Goal: Information Seeking & Learning: Learn about a topic

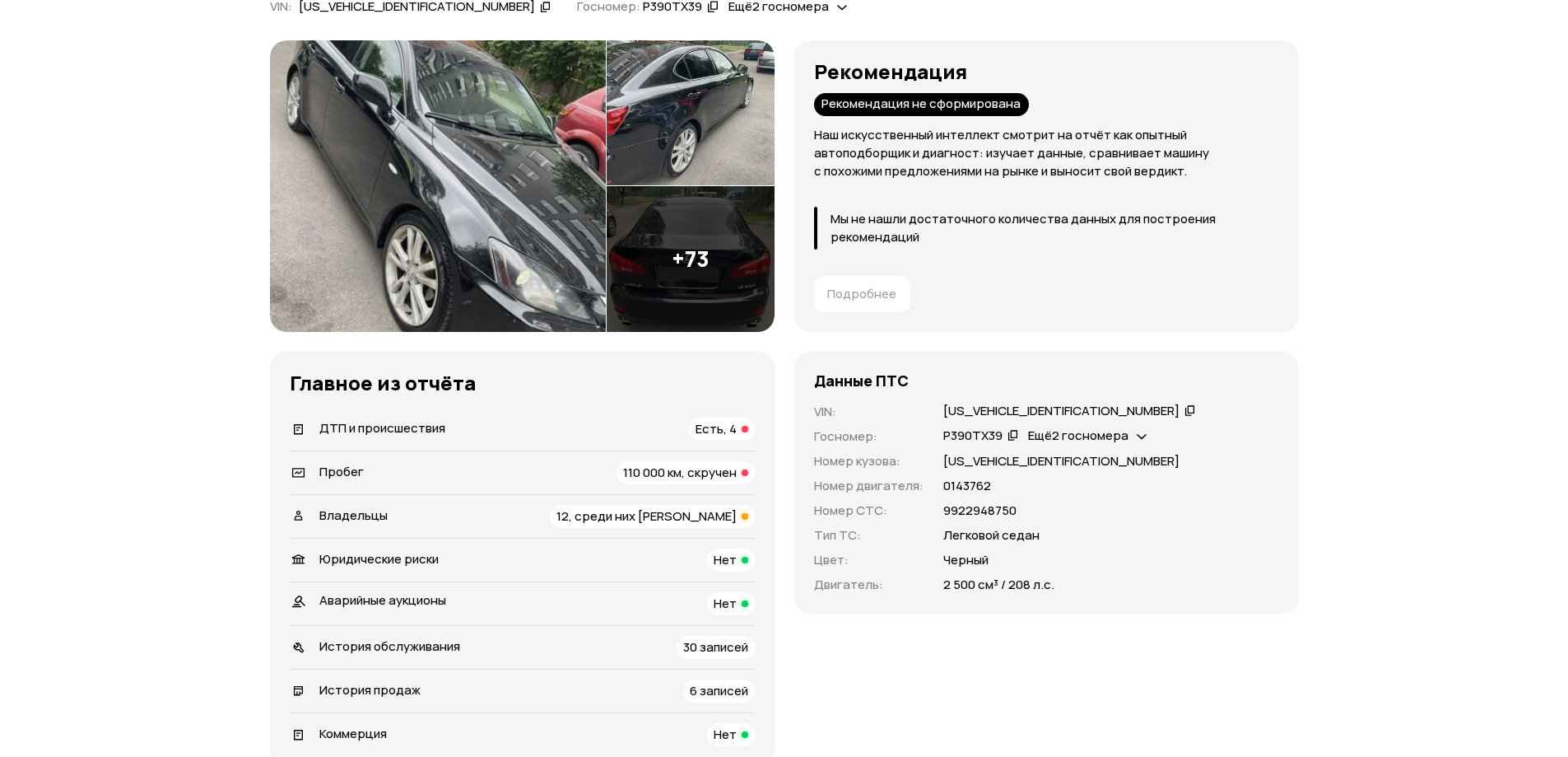
scroll to position [576, 0]
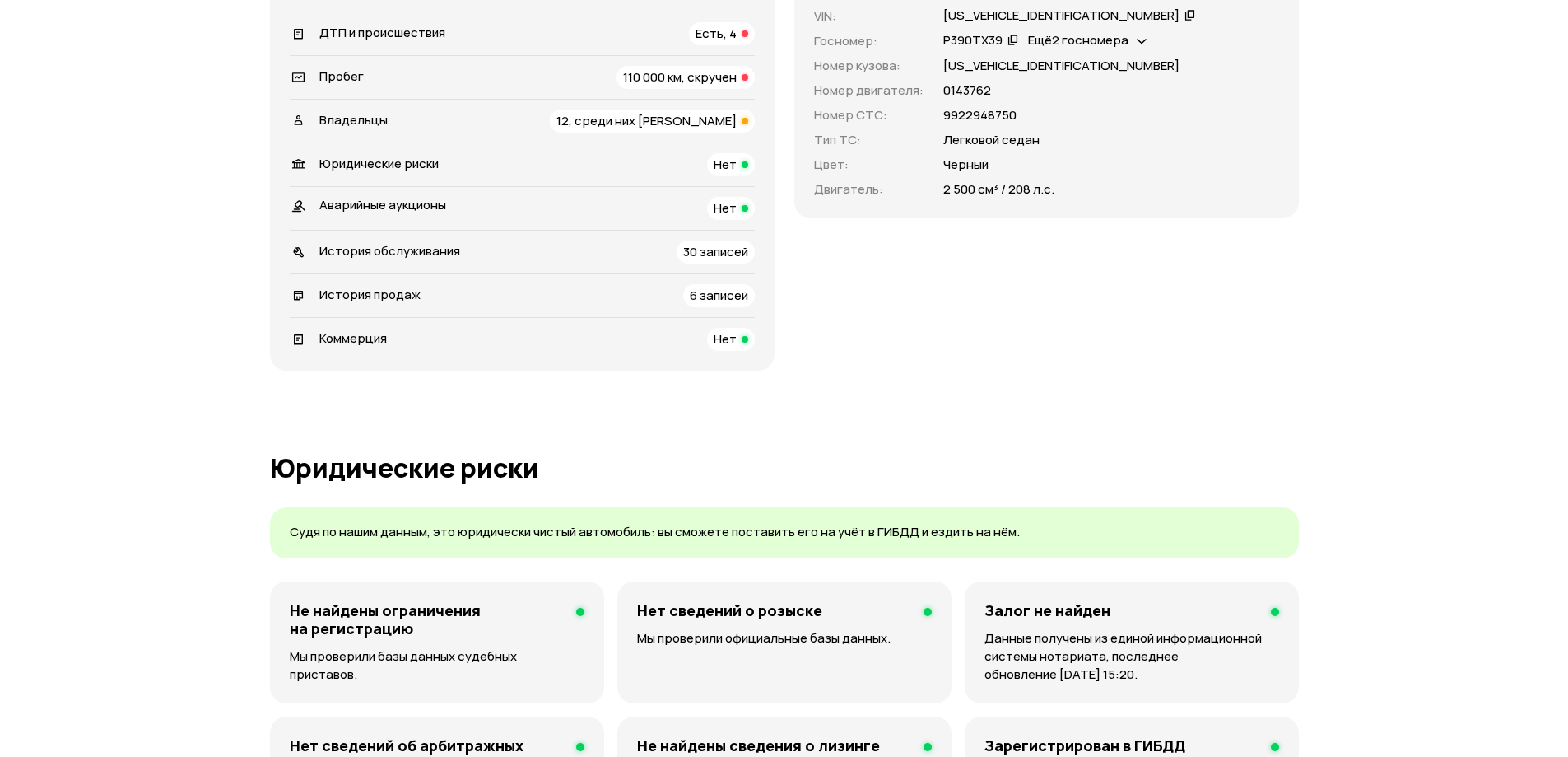
click at [396, 34] on span "ДТП и происшествия" at bounding box center [382, 32] width 126 height 17
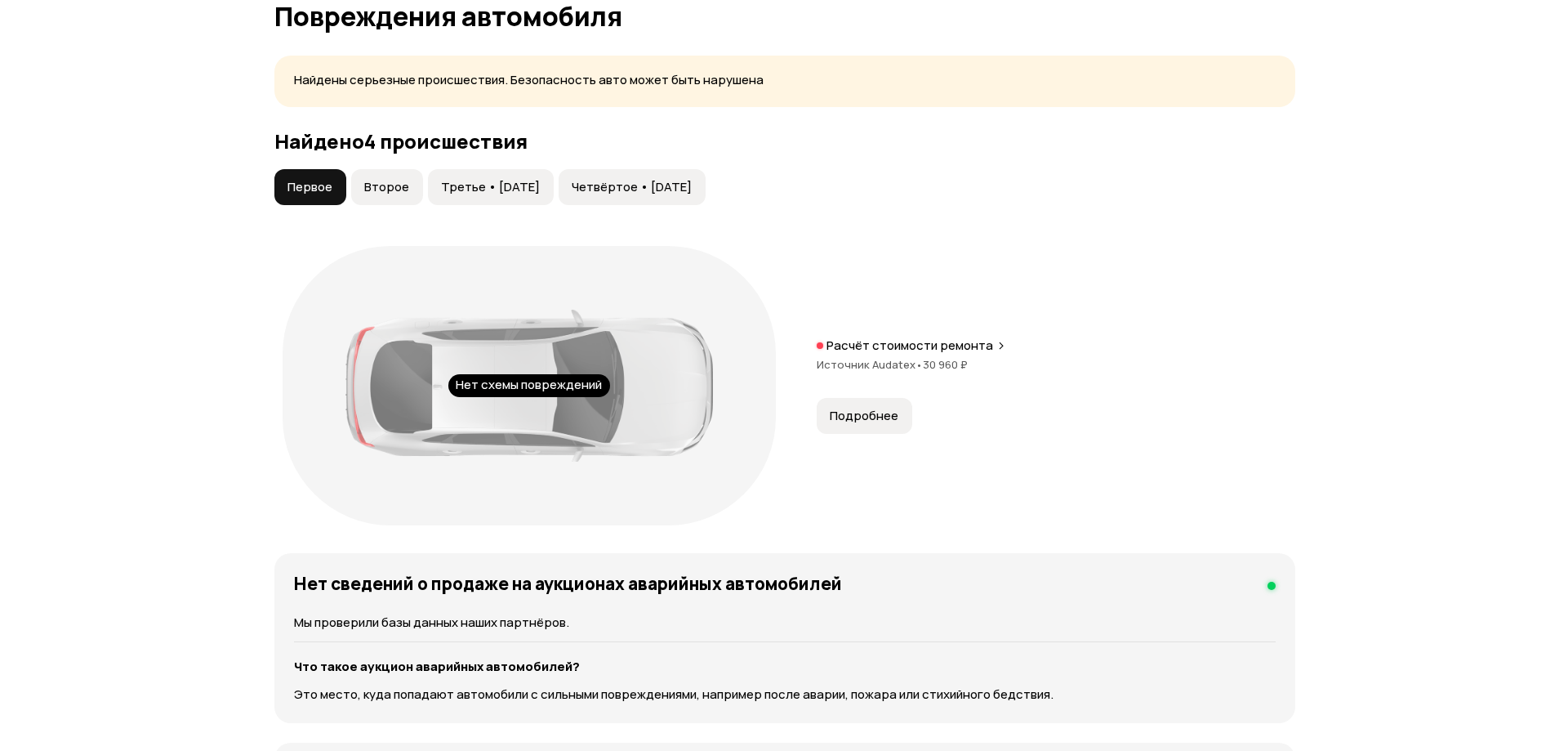
scroll to position [1663, 0]
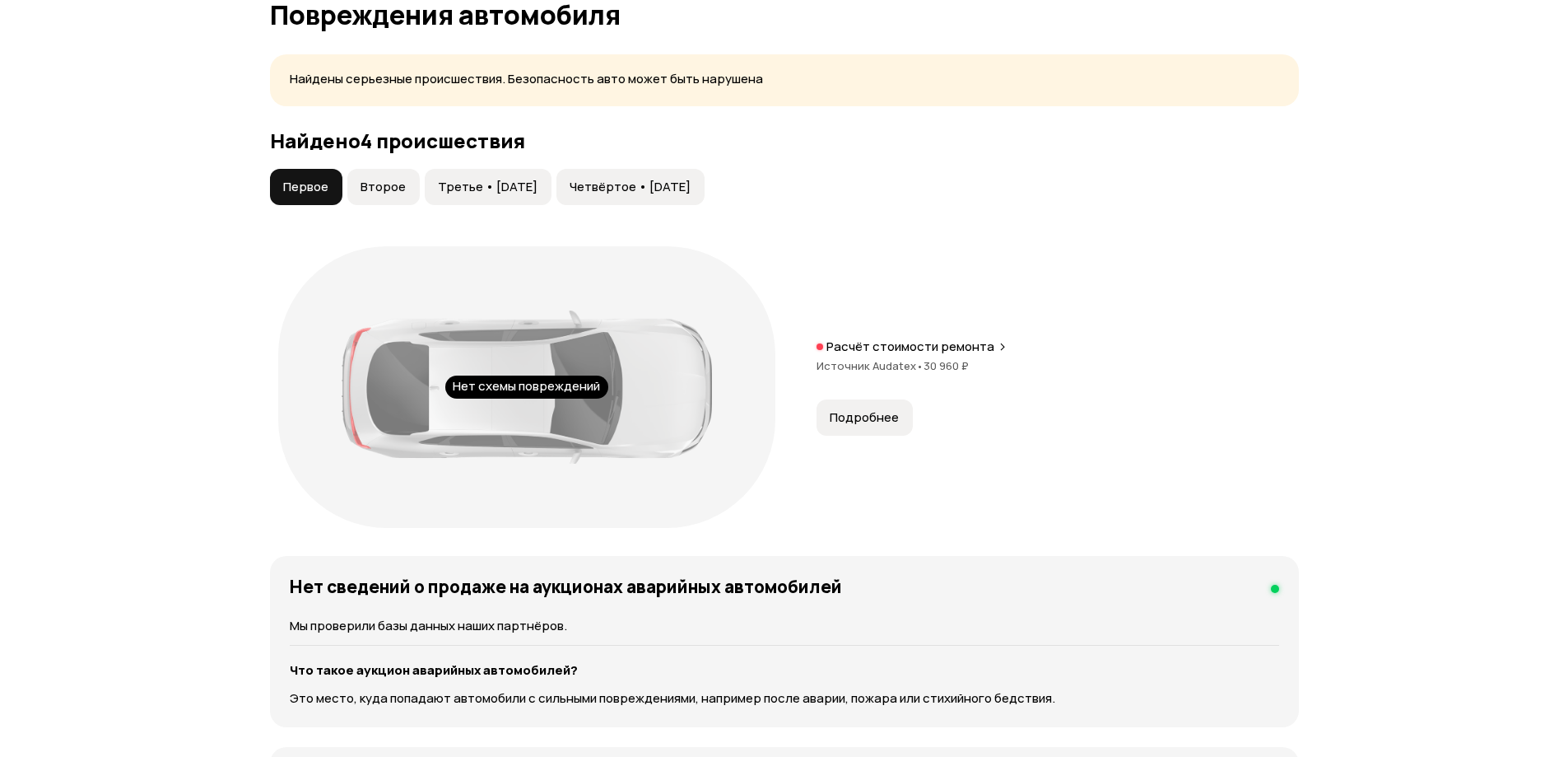
click at [859, 418] on span "Подробнее" at bounding box center [863, 417] width 69 height 17
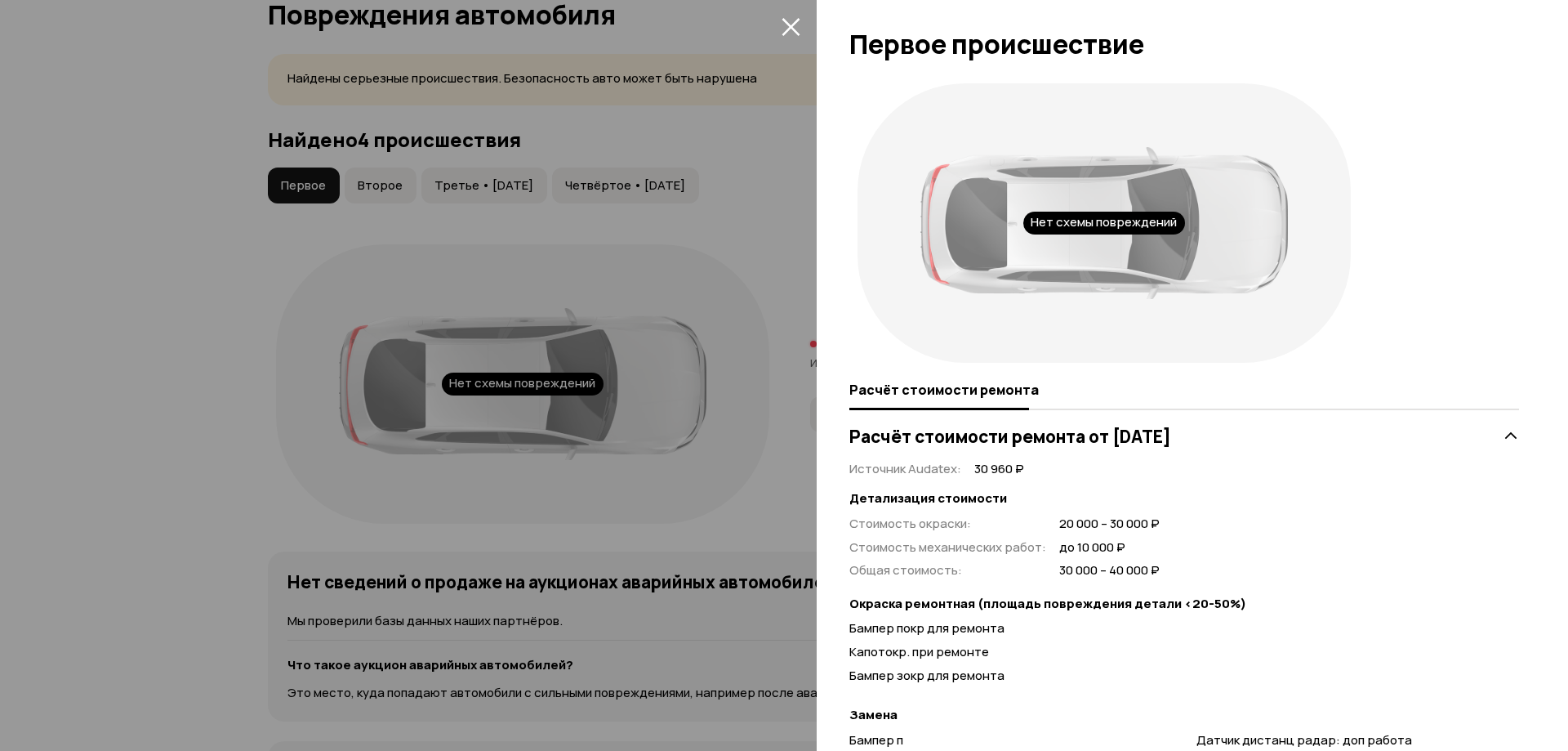
click at [791, 387] on div at bounding box center [784, 375] width 1568 height 751
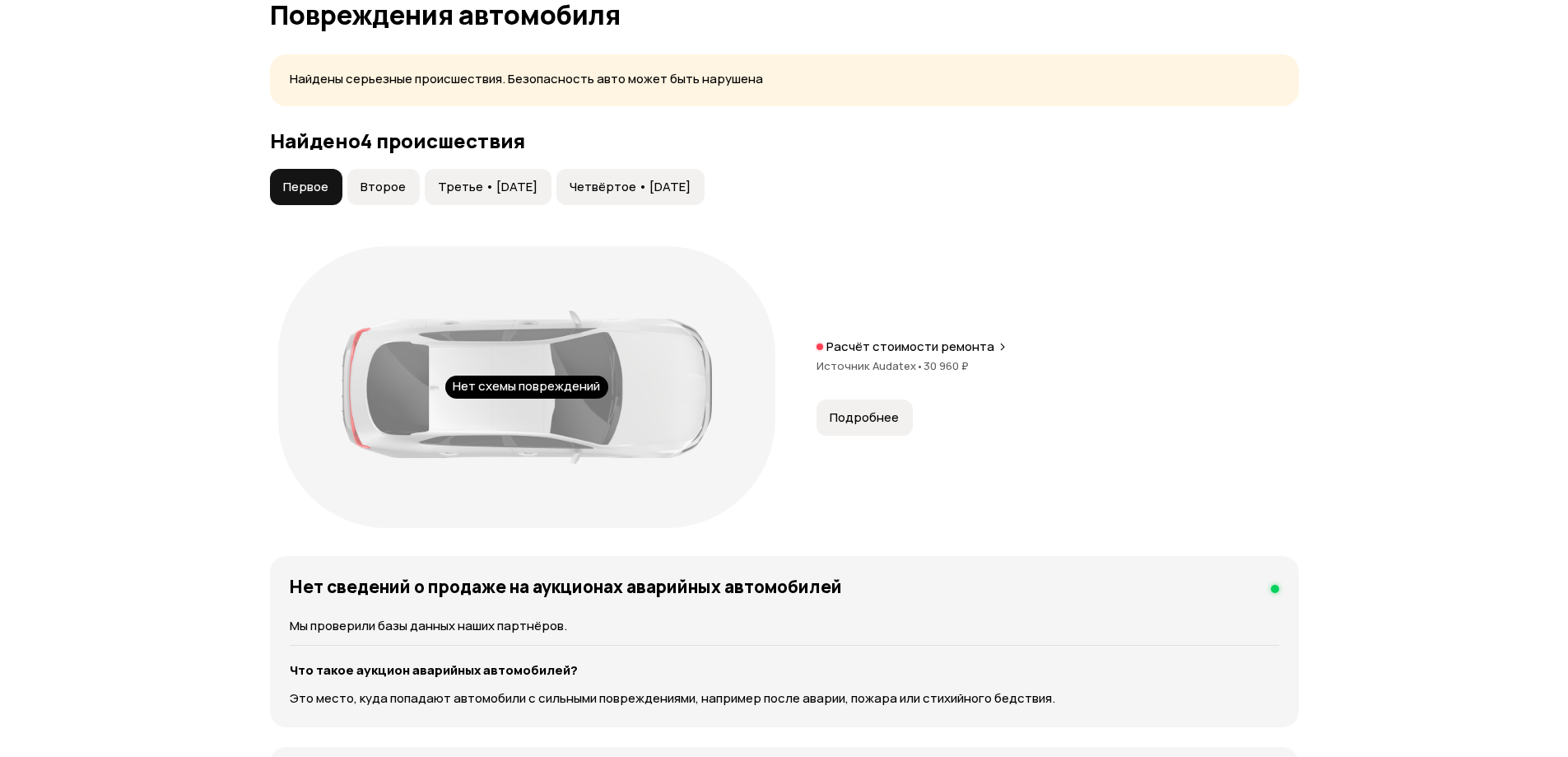
click at [394, 188] on span "Второе" at bounding box center [383, 187] width 45 height 17
click at [310, 174] on button "Первое" at bounding box center [306, 186] width 72 height 36
click at [872, 413] on span "Подробнее" at bounding box center [863, 417] width 69 height 17
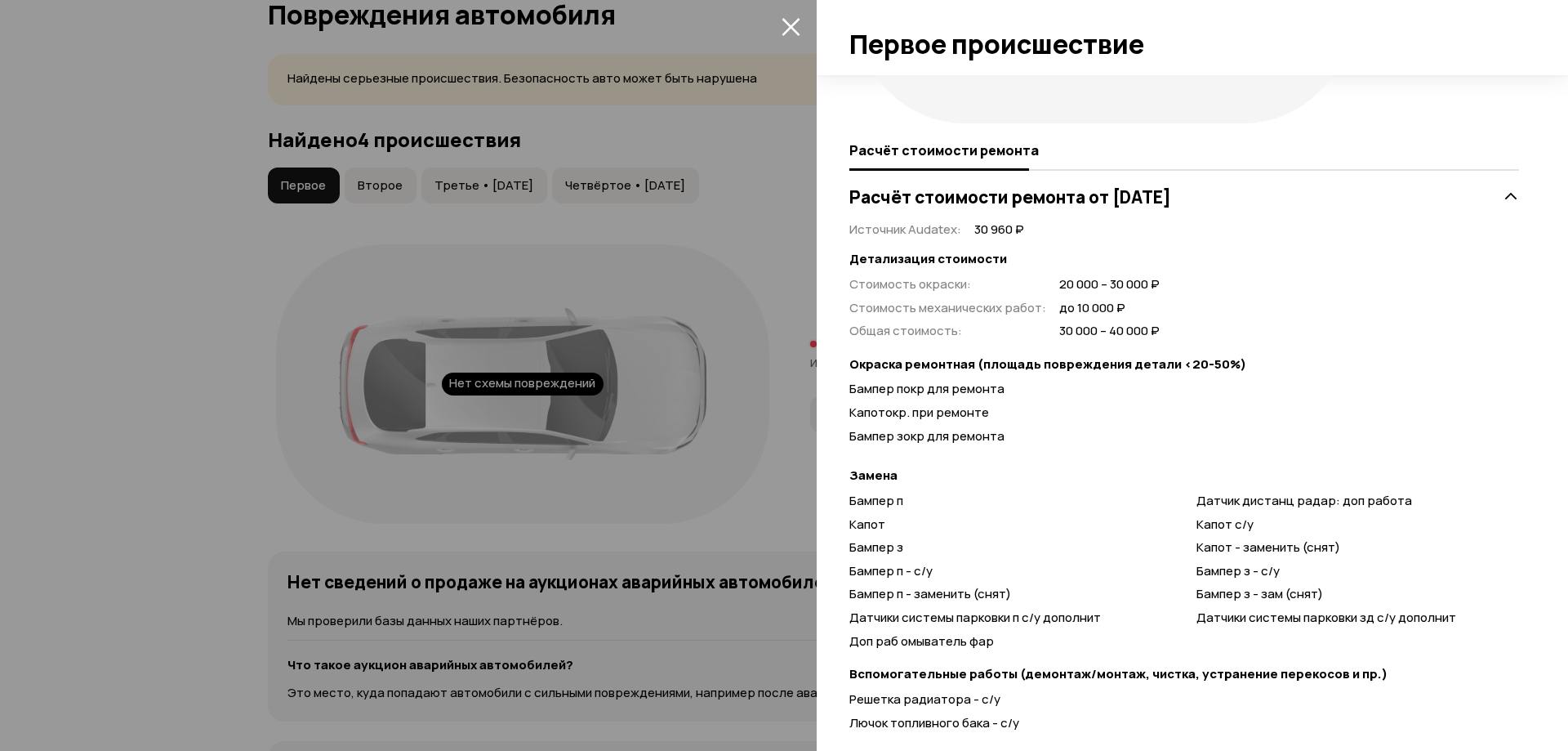
scroll to position [295, 0]
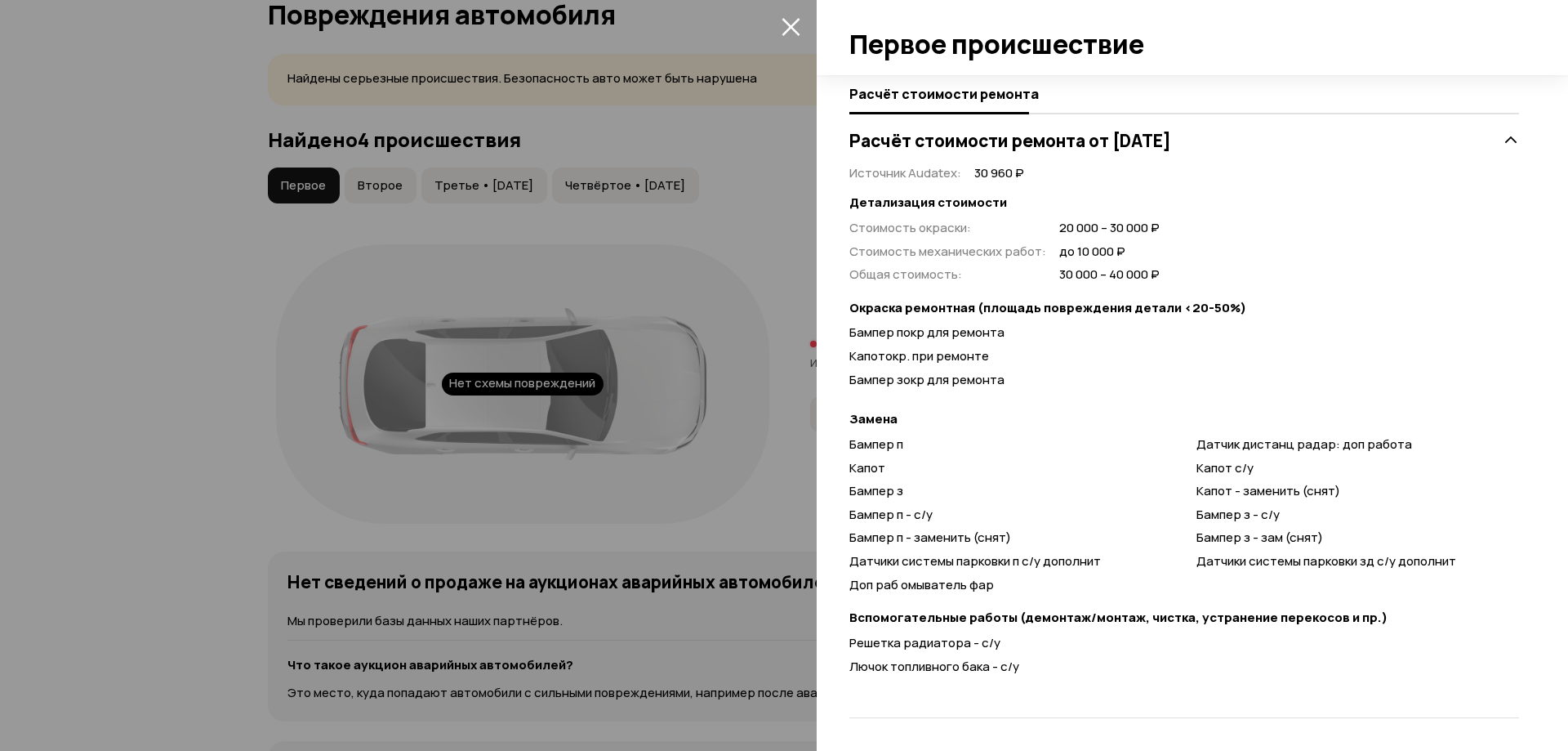
click at [386, 186] on div at bounding box center [784, 375] width 1568 height 751
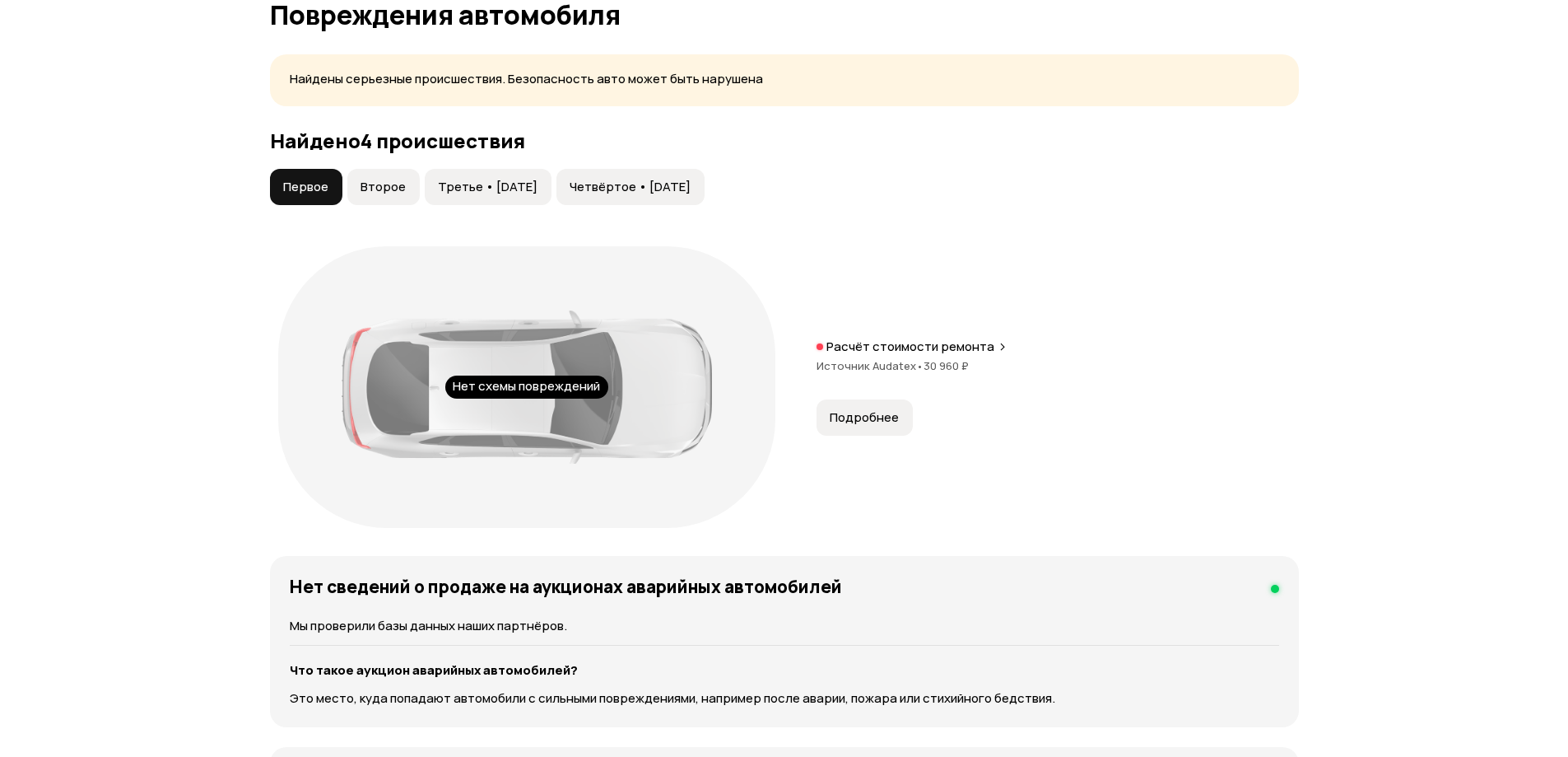
click at [389, 188] on span "Второе" at bounding box center [383, 187] width 45 height 17
click at [843, 415] on span "Подробнее" at bounding box center [863, 417] width 69 height 17
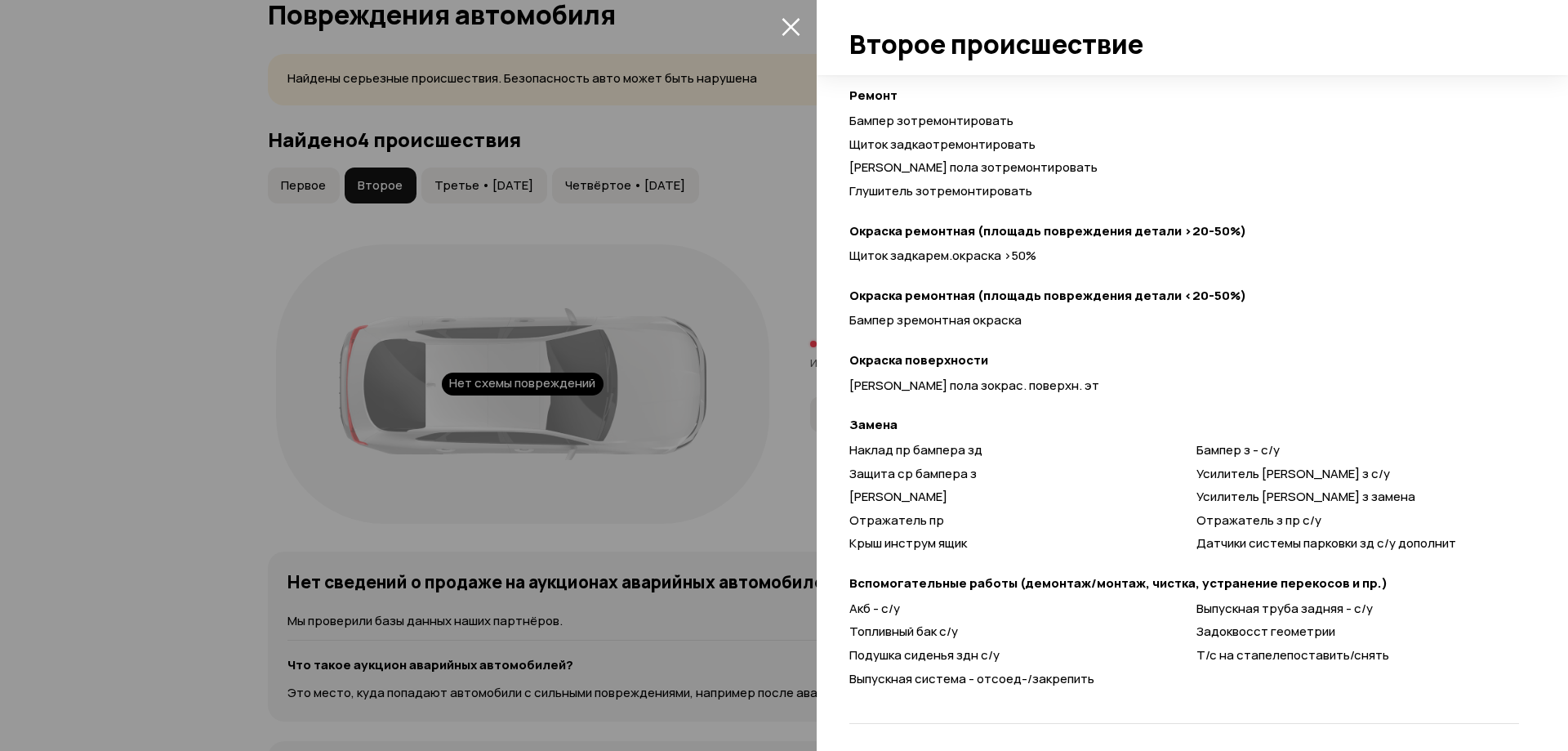
scroll to position [536, 0]
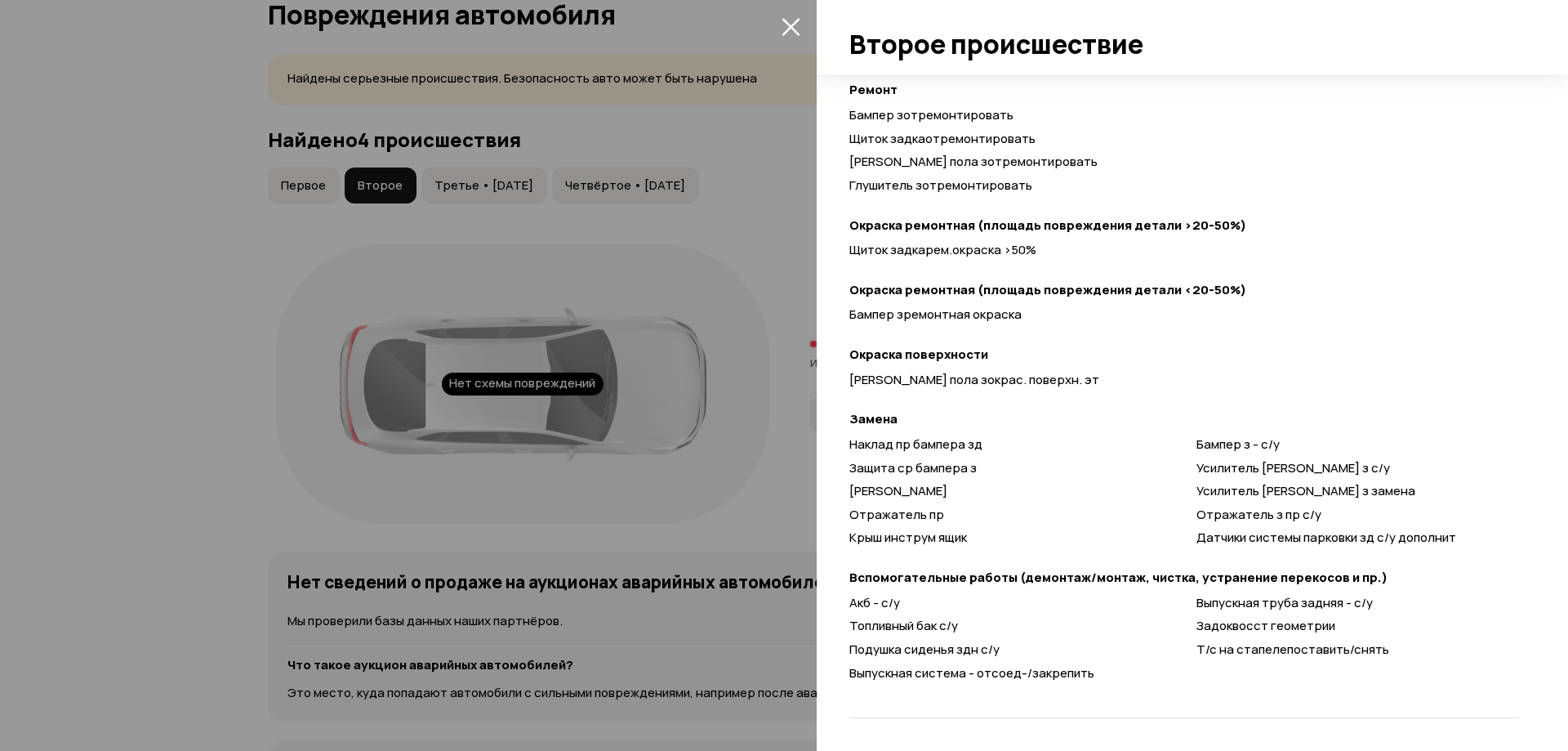
click at [760, 352] on div at bounding box center [784, 375] width 1568 height 751
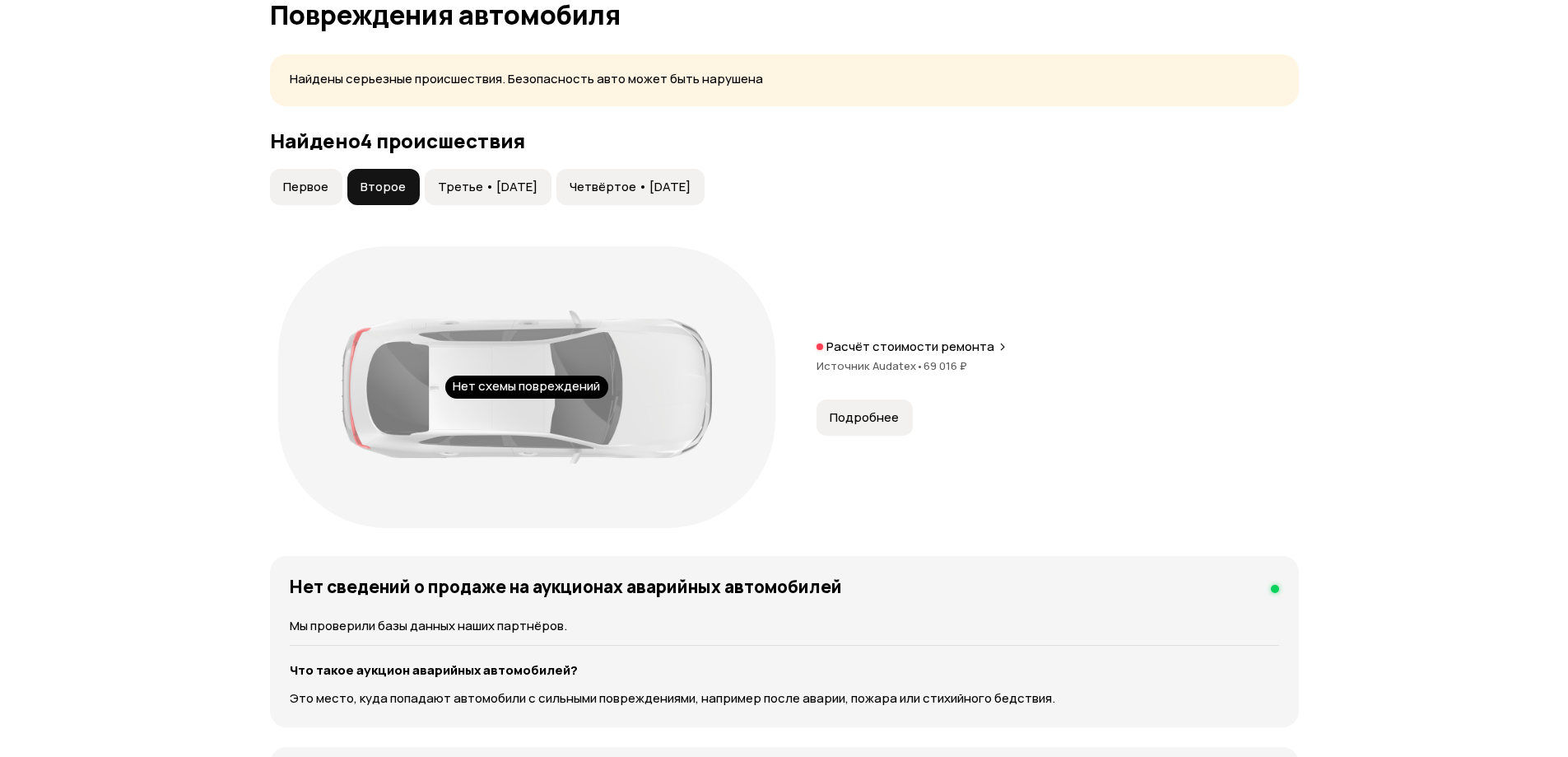
click at [521, 188] on span "Третье • [DATE]" at bounding box center [488, 187] width 100 height 17
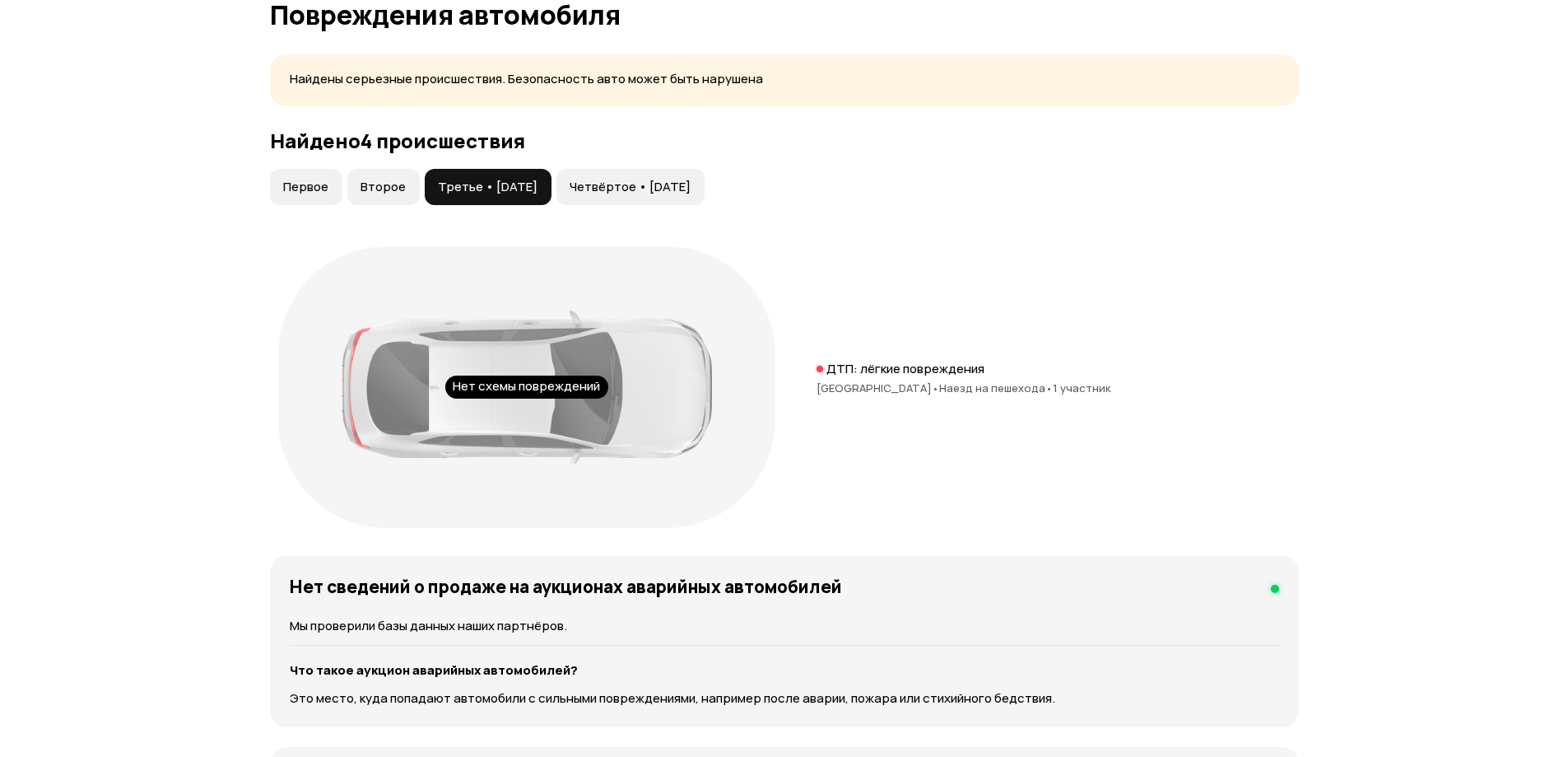
click at [859, 377] on div "ДТП: лёгкие повреждения [GEOGRAPHIC_DATA] • Наезд на пешехода • 1 участник" at bounding box center [1057, 387] width 483 height 52
click at [636, 169] on button "Четвёртое • [DATE]" at bounding box center [630, 186] width 148 height 36
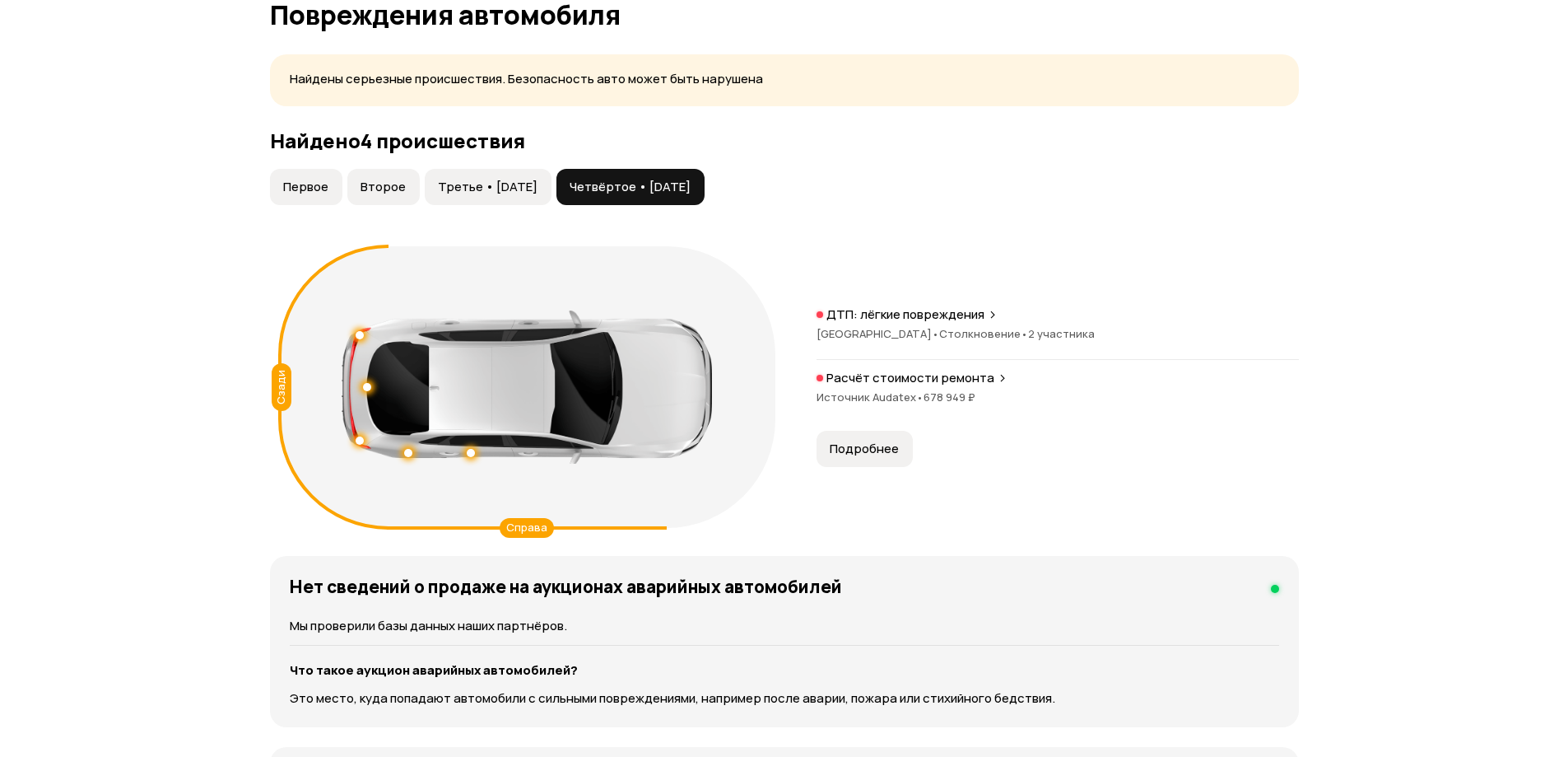
click at [837, 442] on span "Подробнее" at bounding box center [863, 448] width 69 height 17
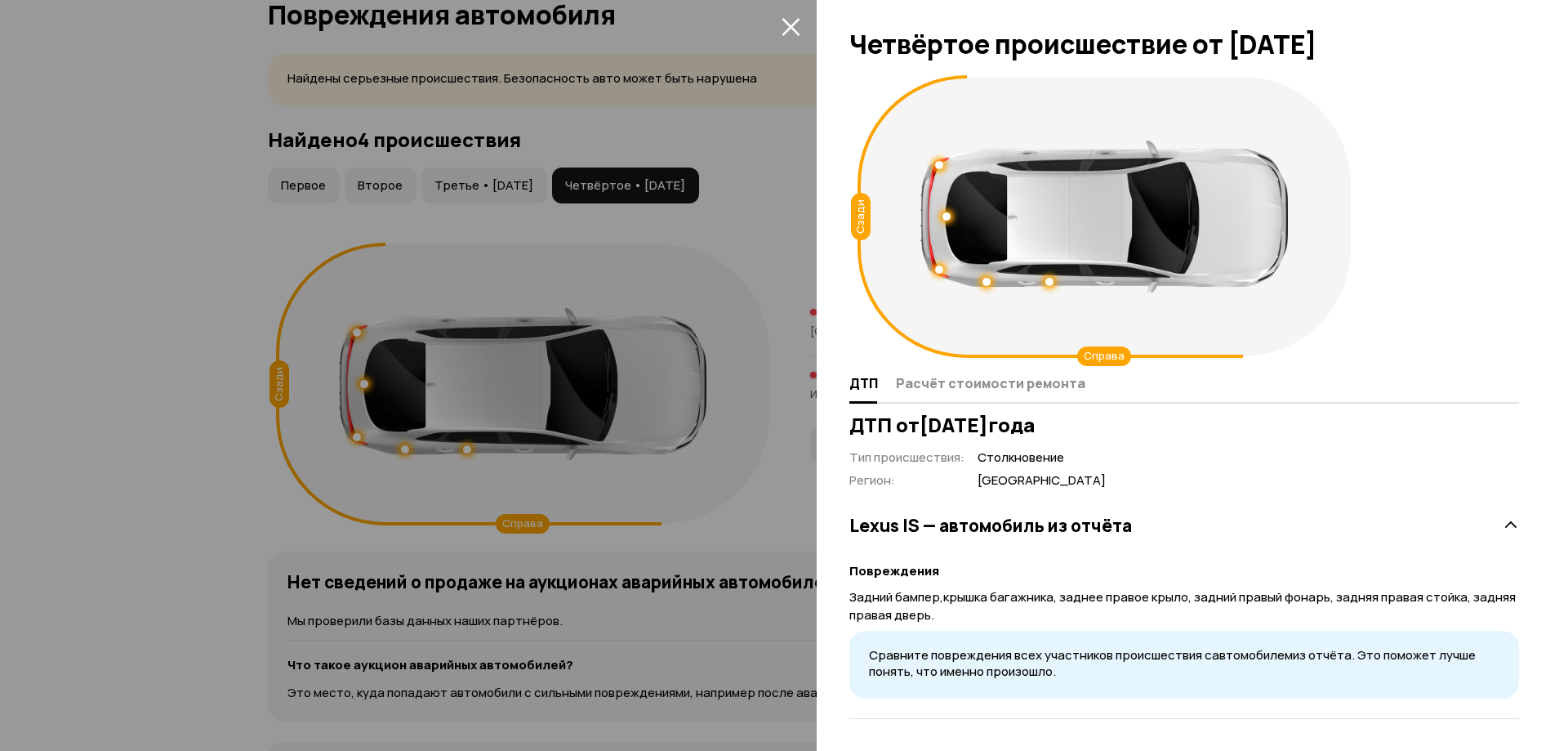
scroll to position [0, 0]
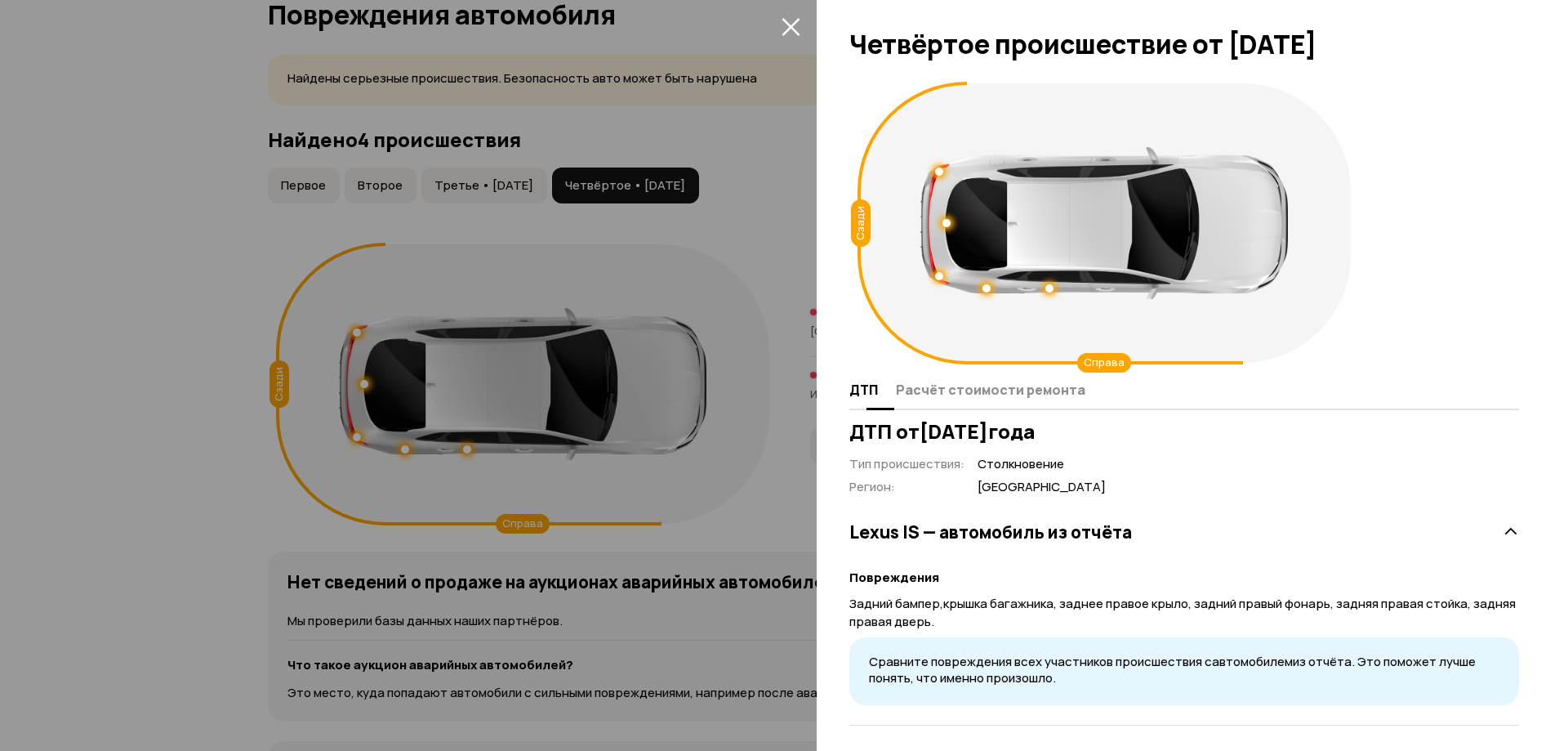
click at [933, 379] on button "Расчёт стоимости ремонта" at bounding box center [988, 389] width 194 height 32
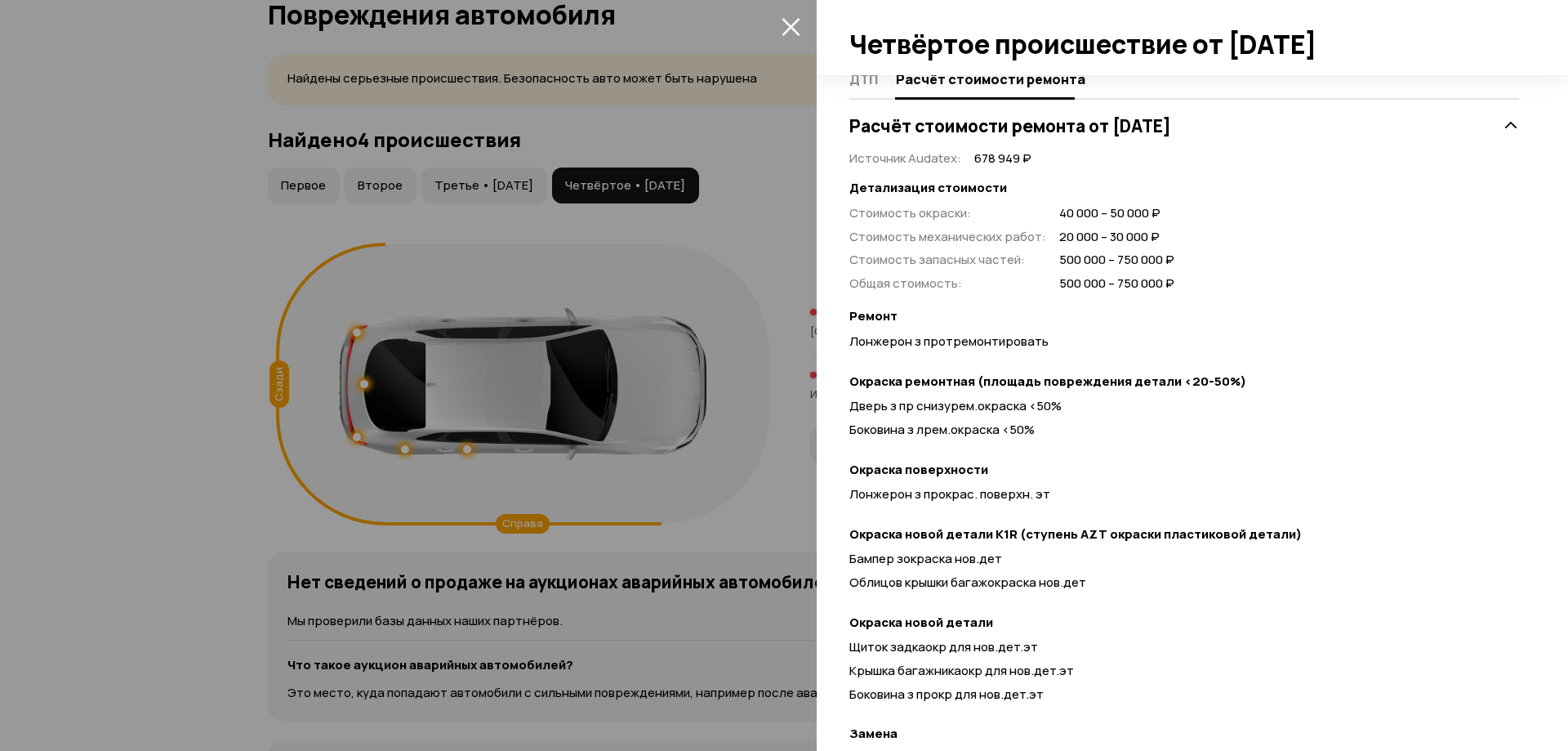
click at [768, 221] on div at bounding box center [784, 375] width 1568 height 751
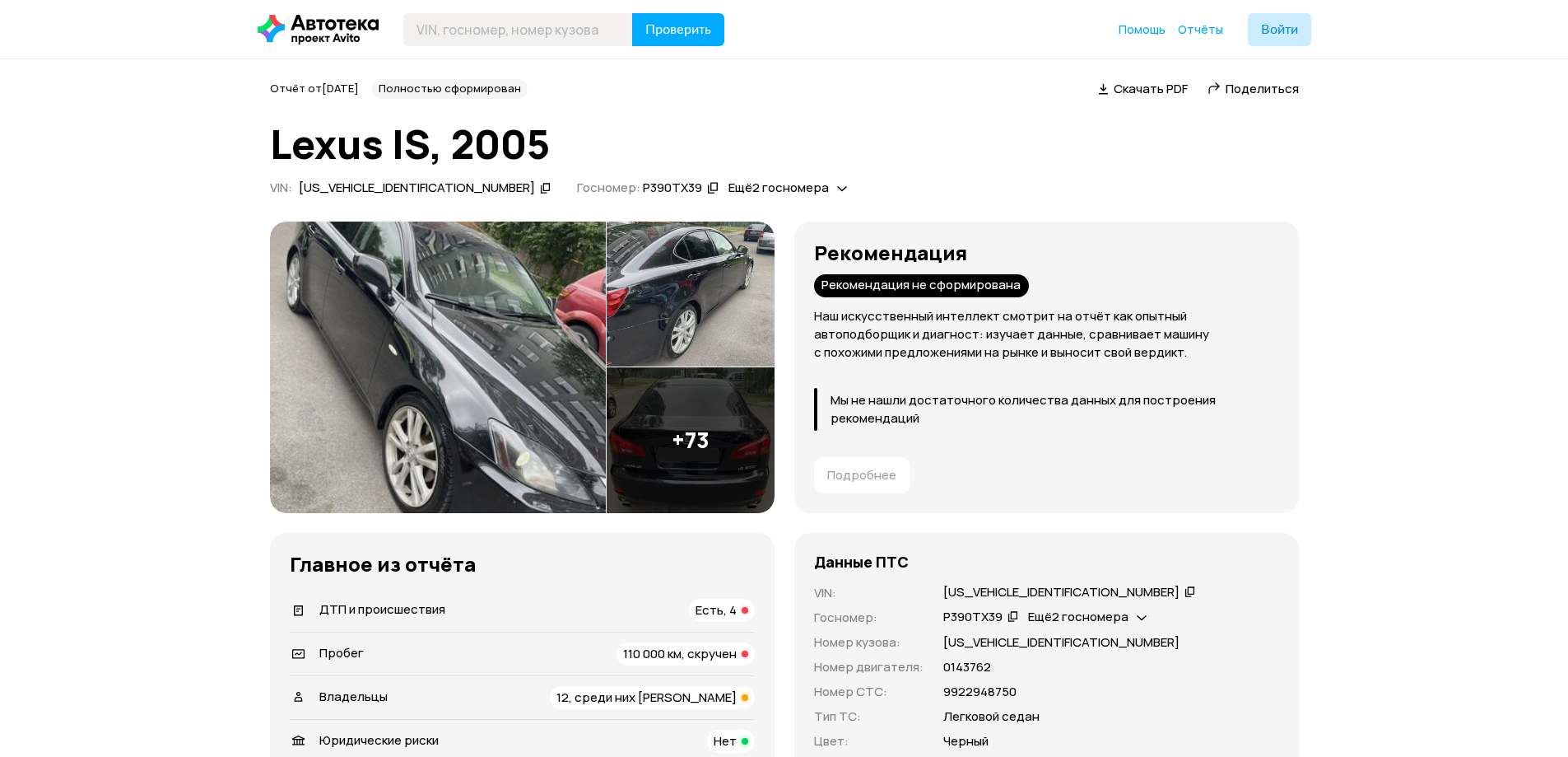
click at [431, 373] on img at bounding box center [437, 368] width 336 height 292
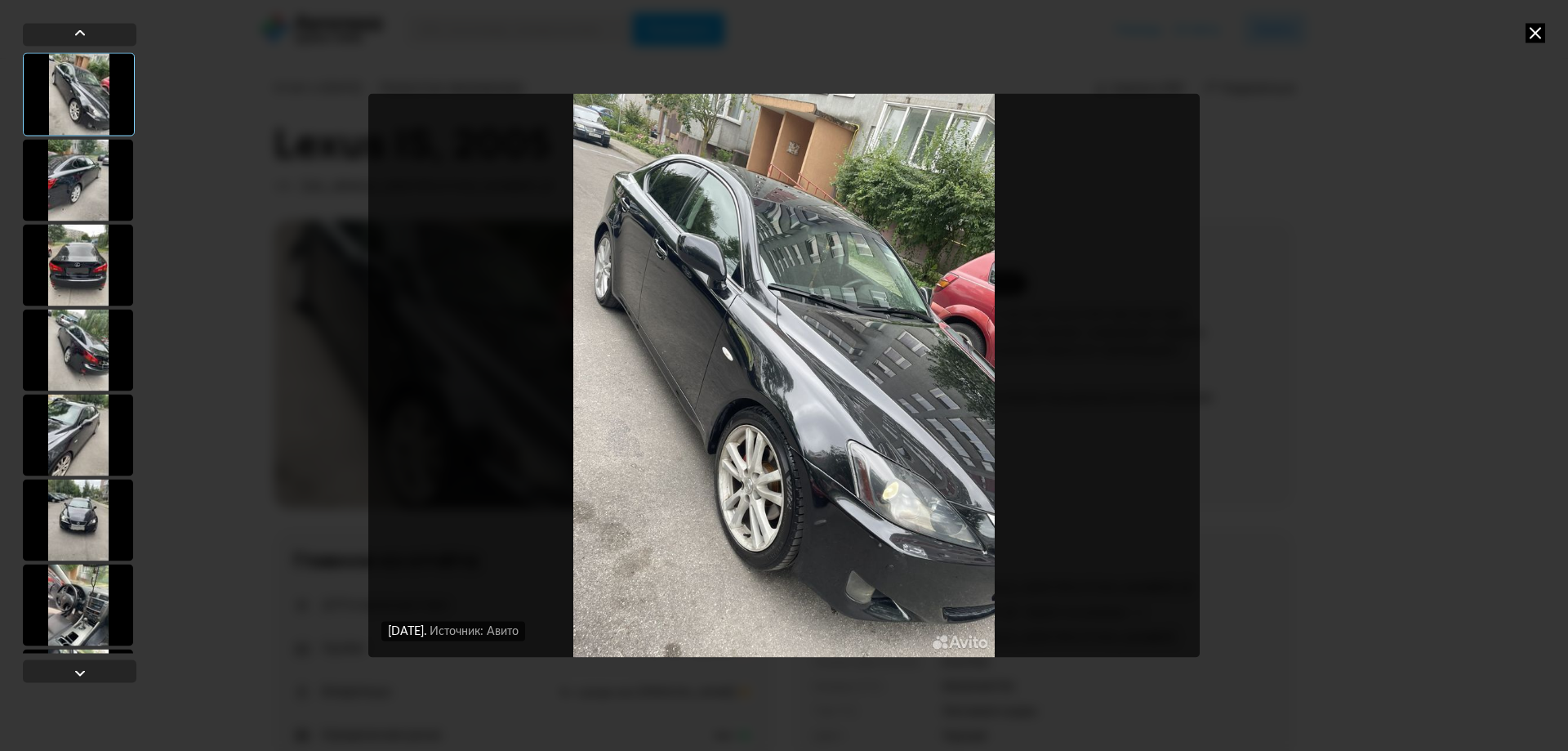
click at [98, 182] on div at bounding box center [77, 179] width 110 height 81
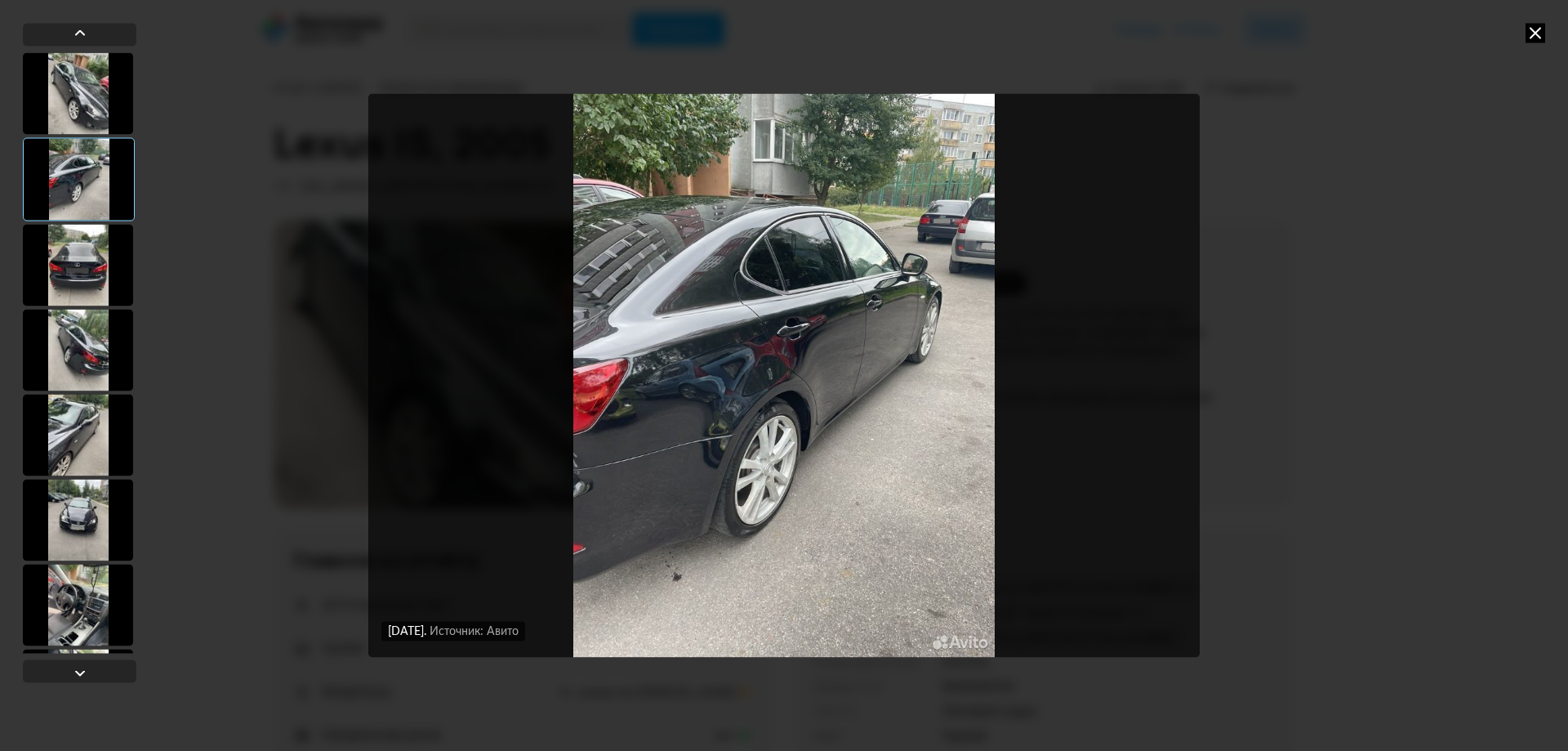
click at [83, 258] on div at bounding box center [77, 264] width 110 height 81
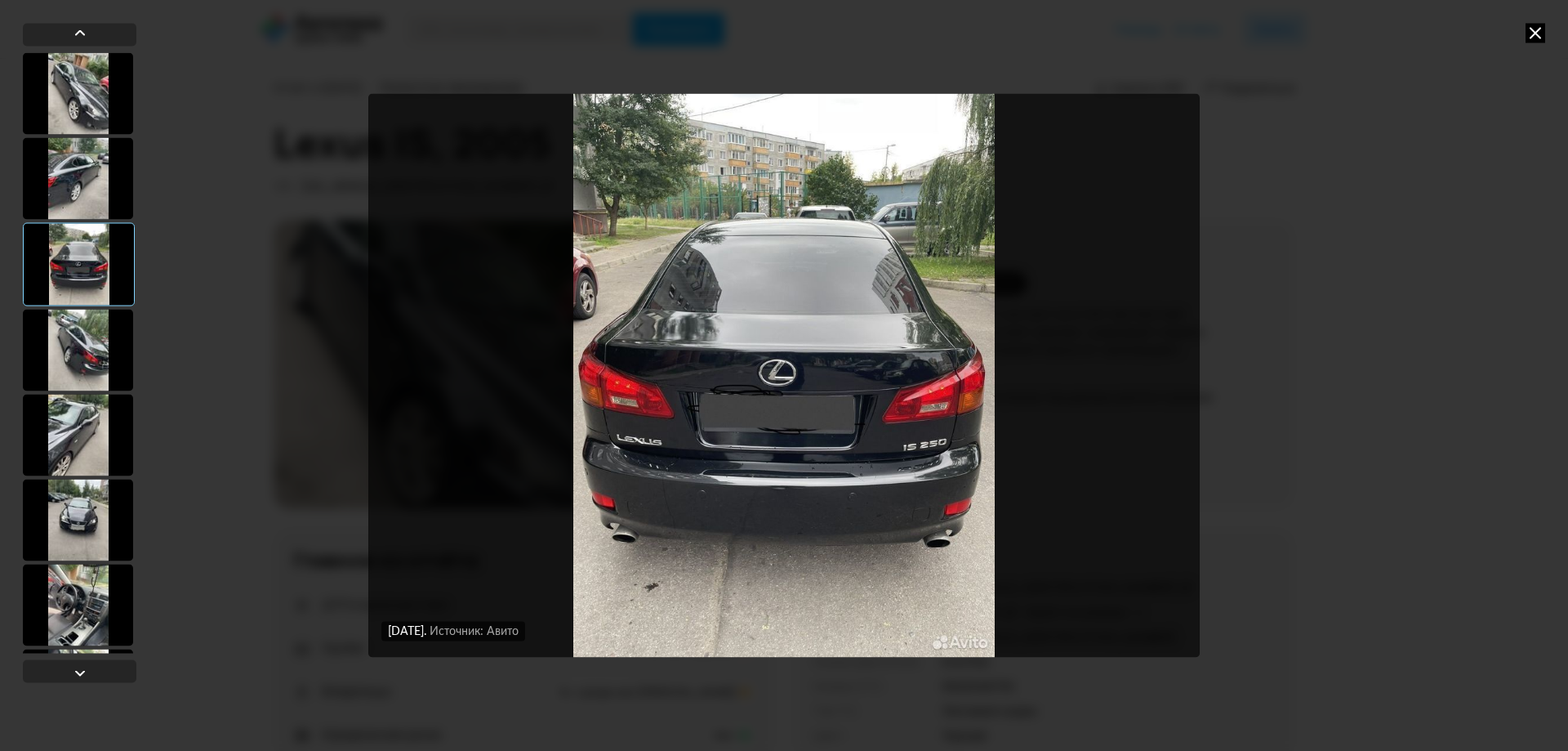
click at [82, 349] on div at bounding box center [77, 349] width 110 height 81
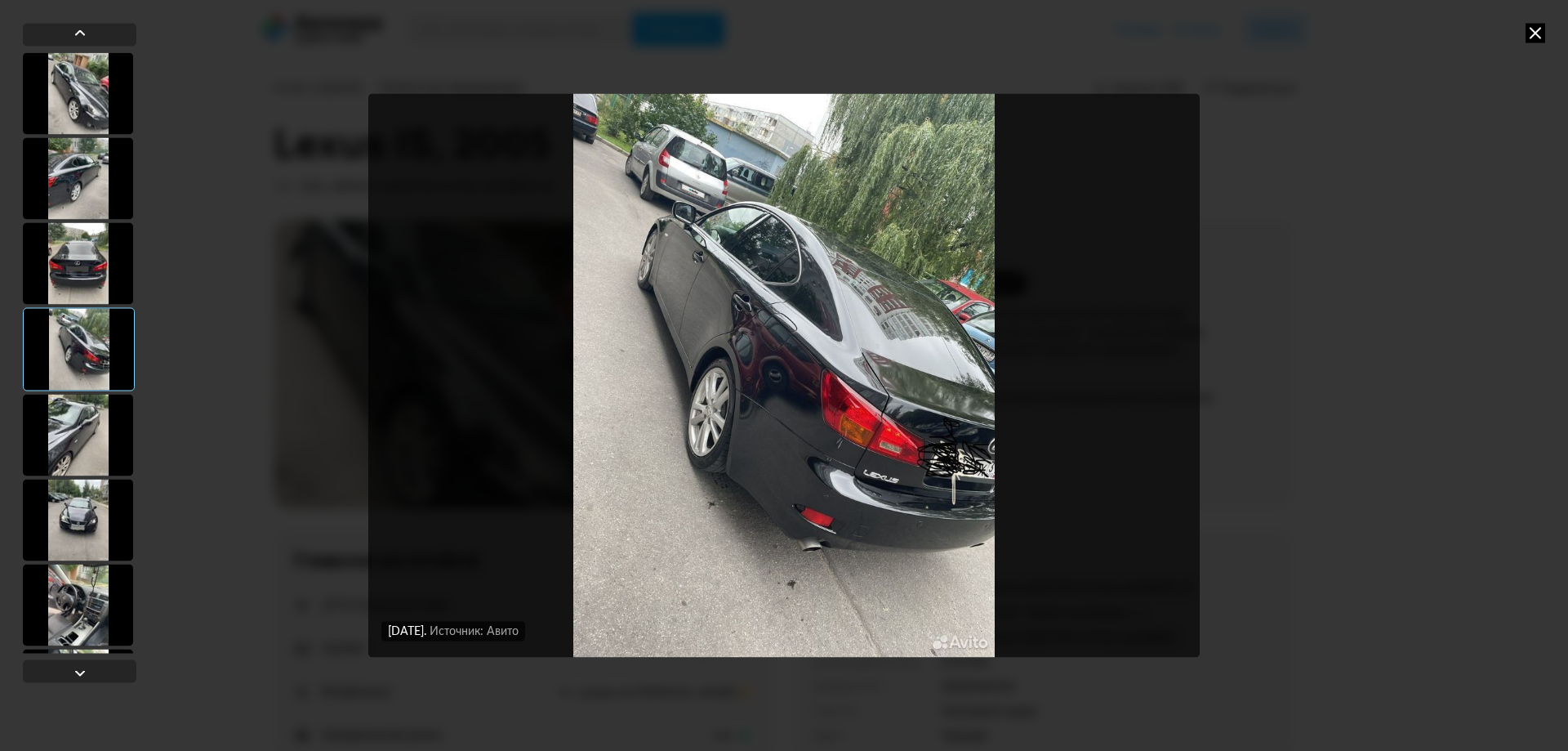
click at [73, 434] on div at bounding box center [77, 434] width 110 height 81
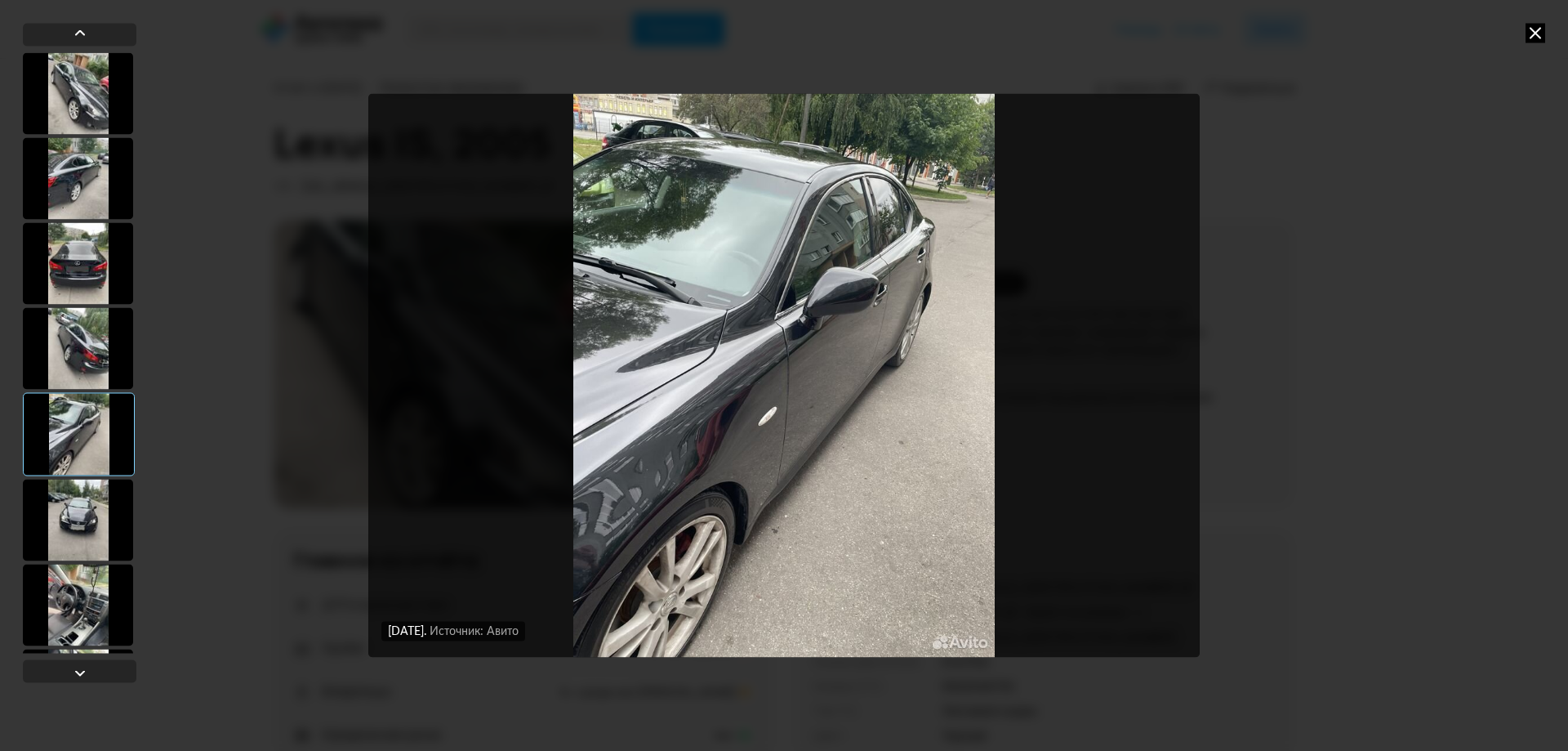
click at [66, 490] on div at bounding box center [77, 520] width 110 height 81
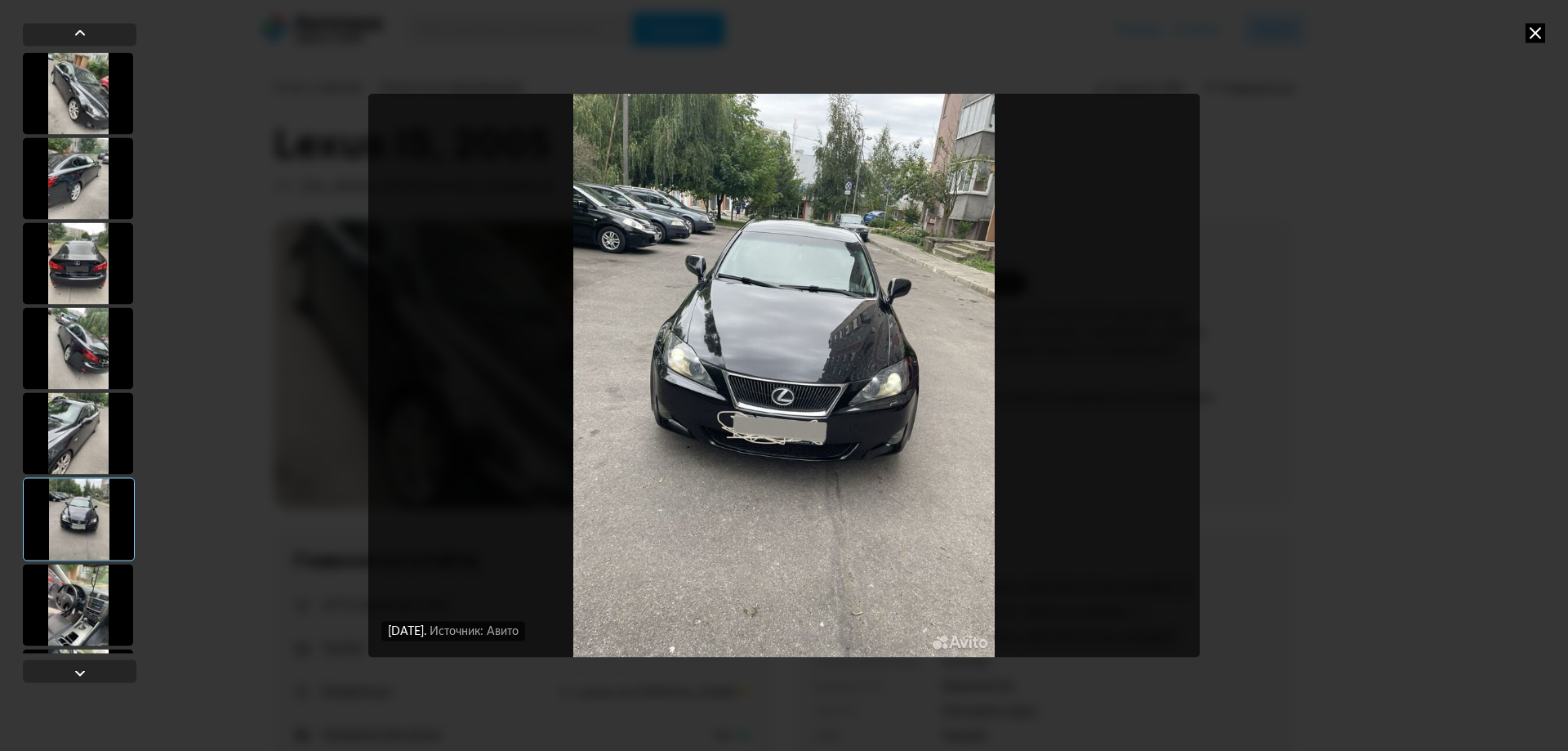
click at [66, 602] on div at bounding box center [77, 605] width 110 height 81
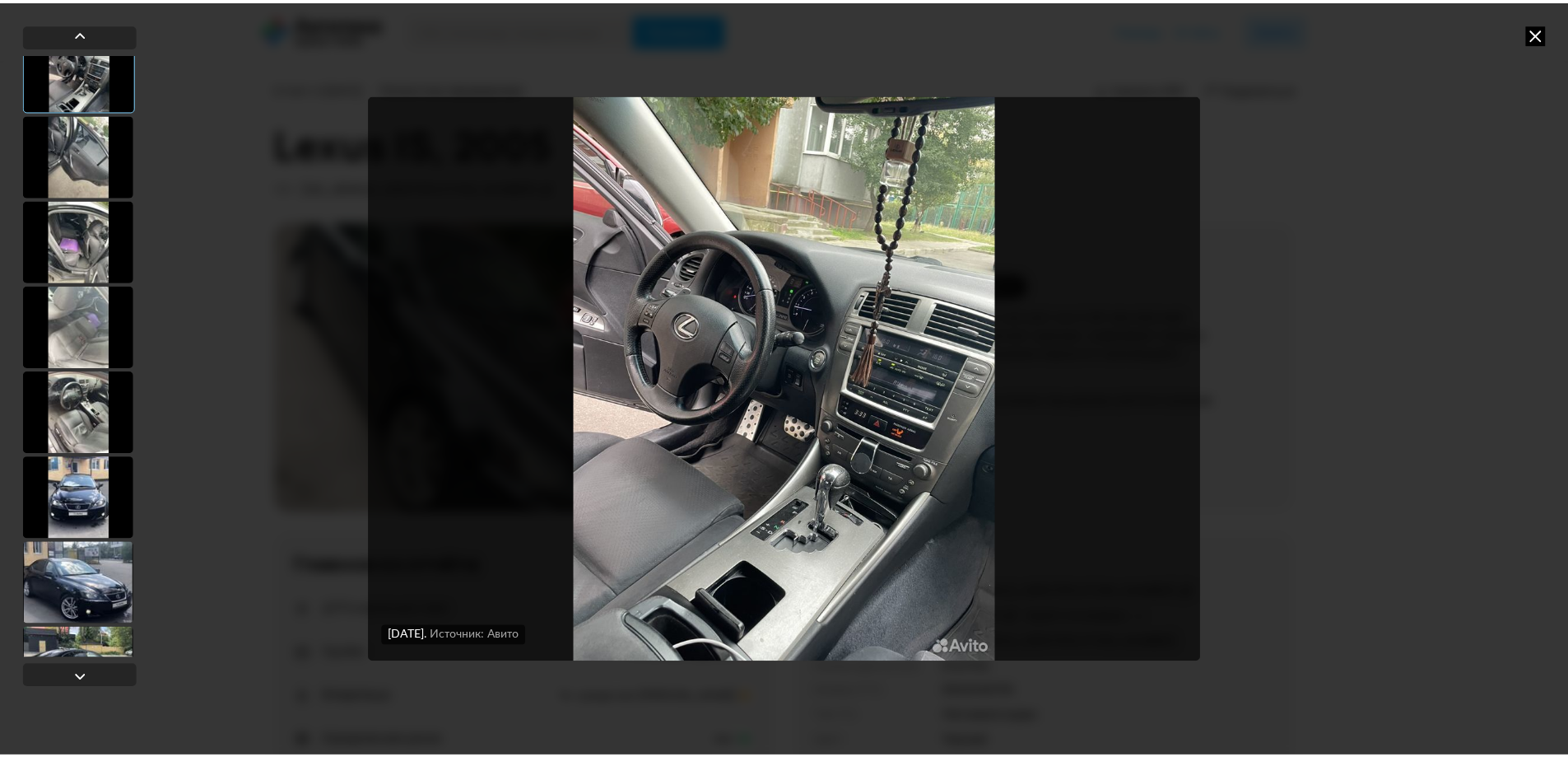
scroll to position [576, 0]
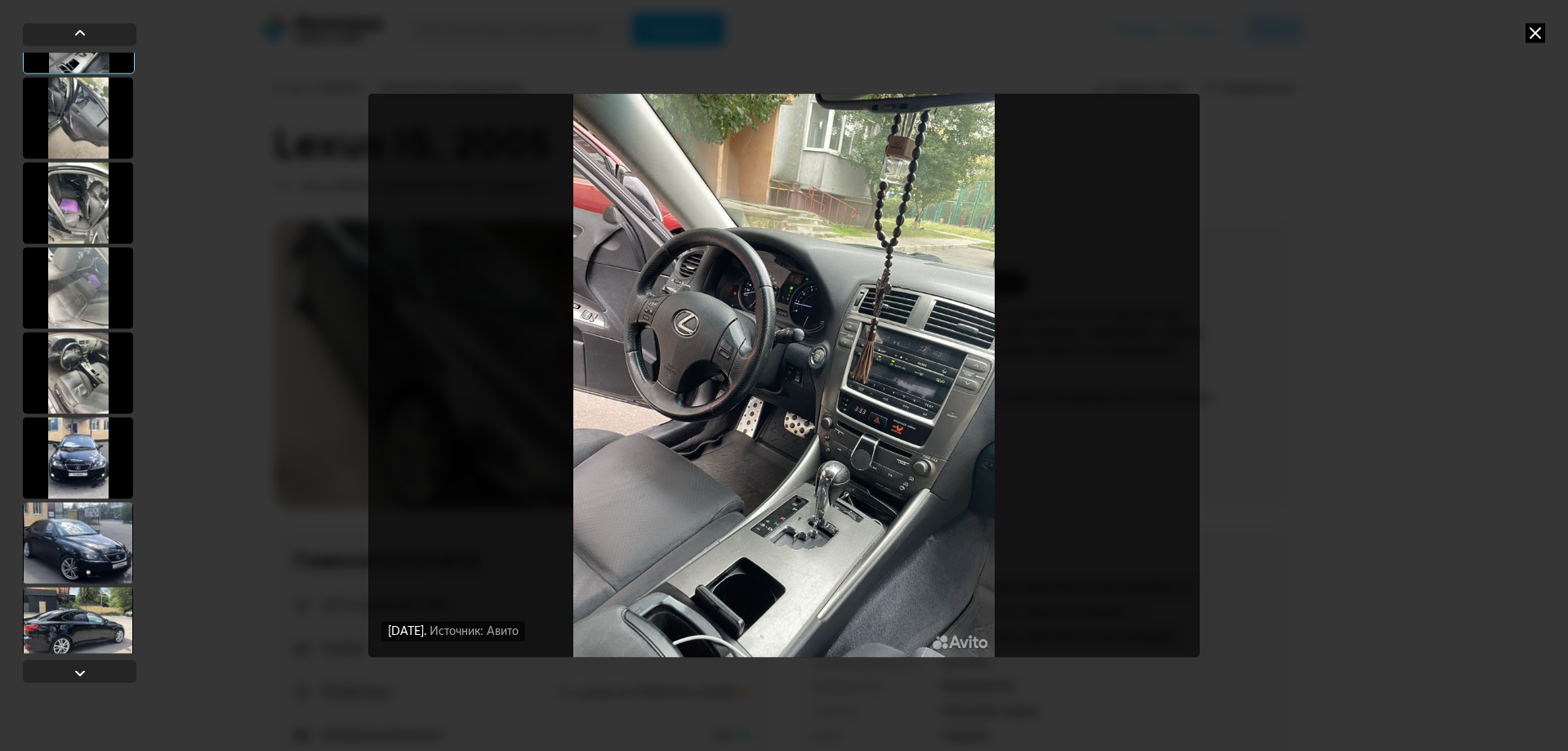
click at [104, 131] on div at bounding box center [77, 118] width 110 height 81
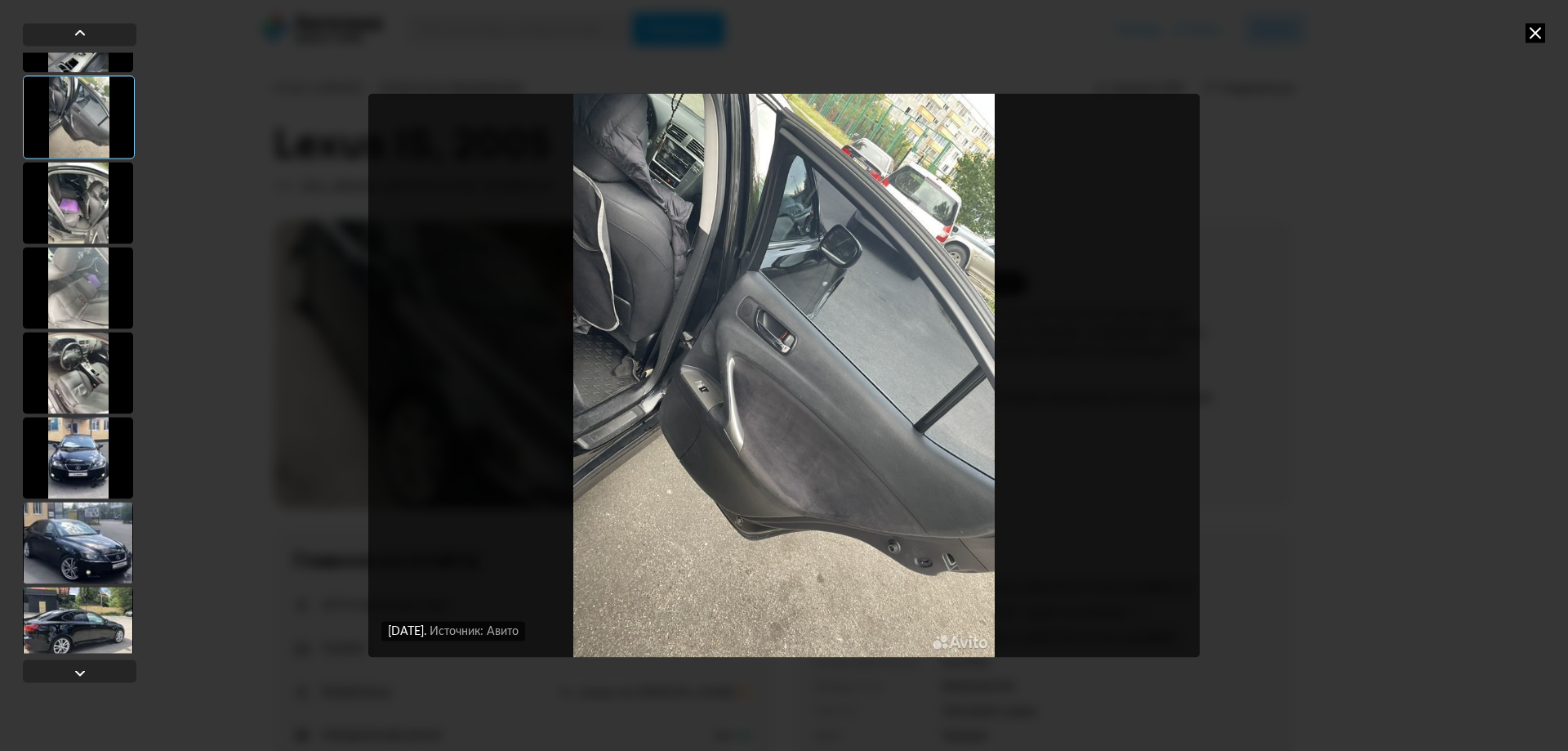
click at [92, 185] on div at bounding box center [77, 203] width 110 height 81
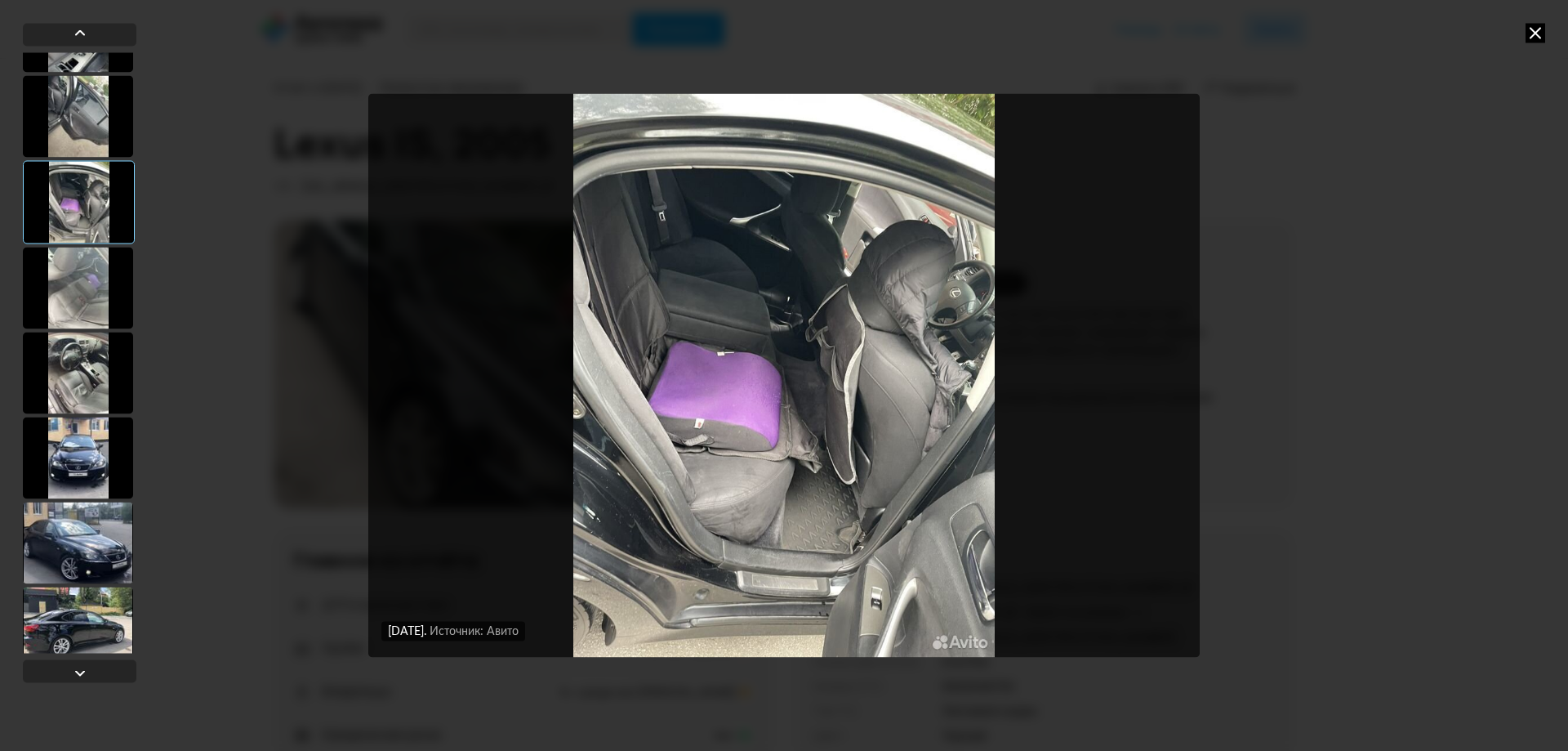
click at [81, 256] on div at bounding box center [77, 288] width 110 height 81
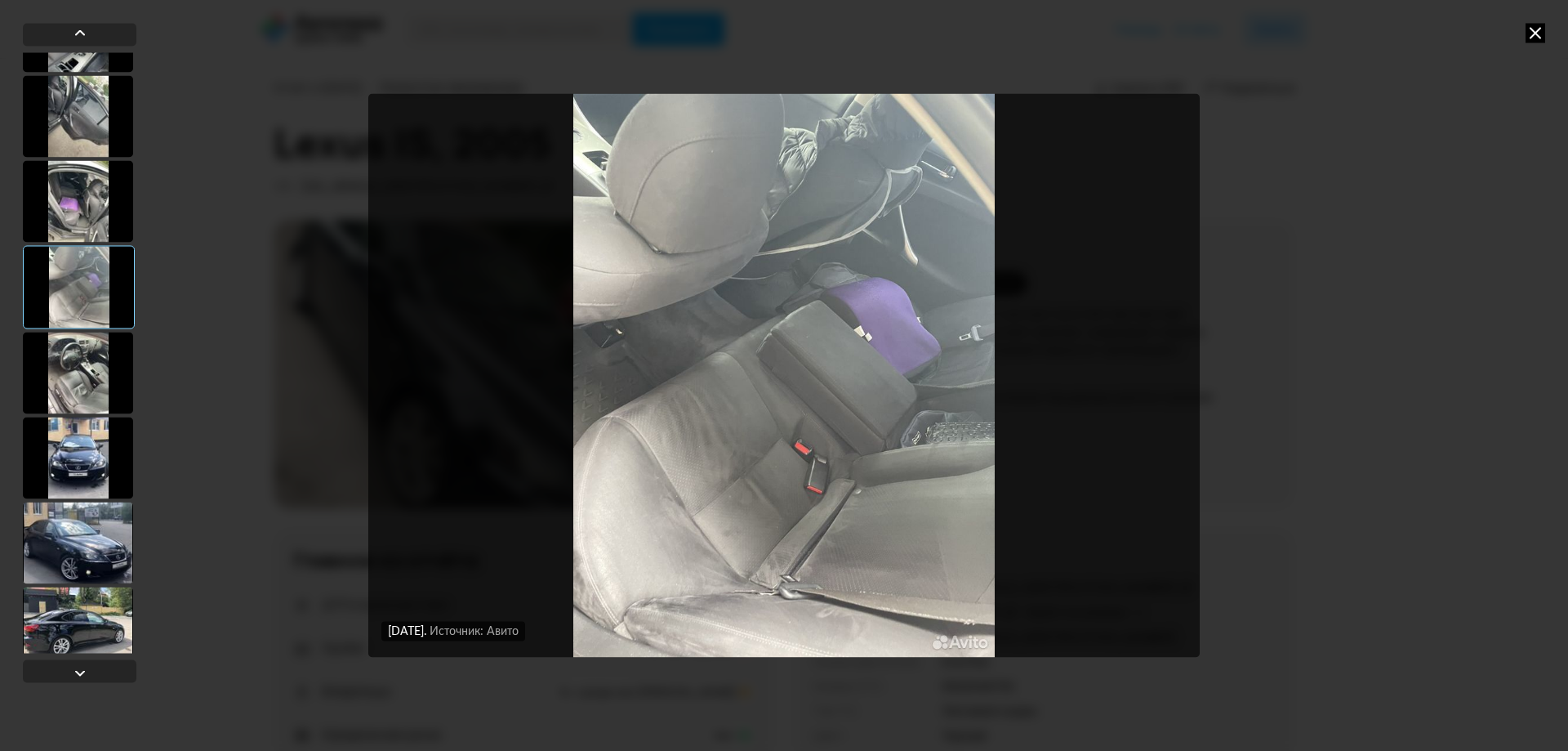
click at [1532, 28] on icon at bounding box center [1535, 32] width 20 height 20
